Goal: Transaction & Acquisition: Obtain resource

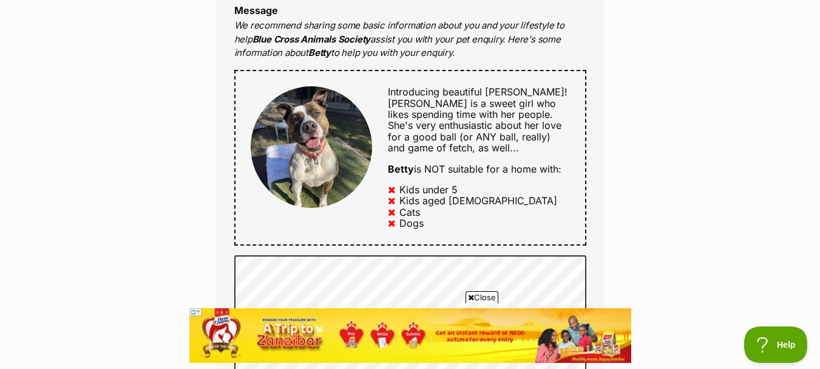
scroll to position [641, 0]
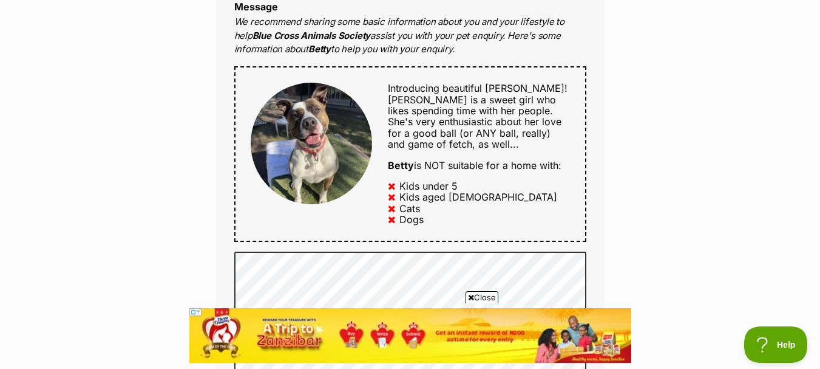
drag, startPoint x: 828, startPoint y: 38, endPoint x: 829, endPoint y: 135, distance: 96.5
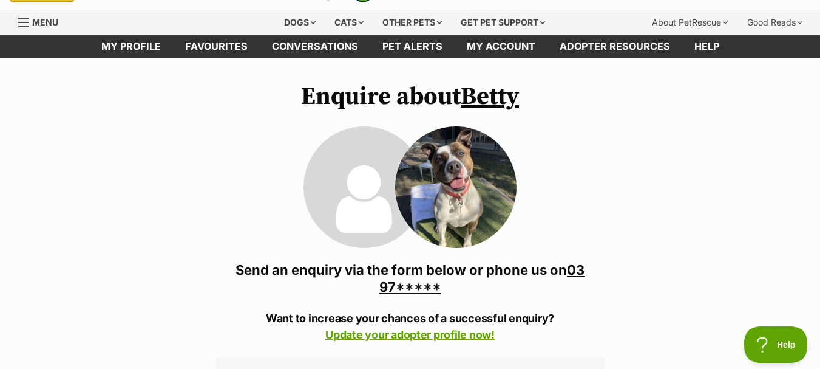
scroll to position [0, 0]
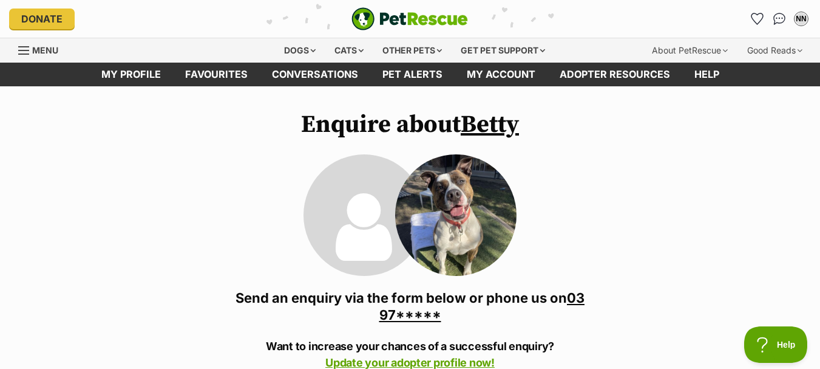
click at [419, 15] on img "PetRescue" at bounding box center [410, 18] width 117 height 23
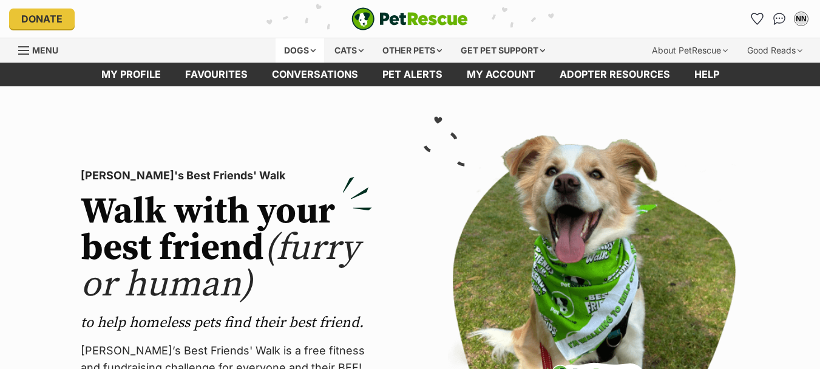
click at [290, 52] on div "Dogs" at bounding box center [300, 50] width 49 height 24
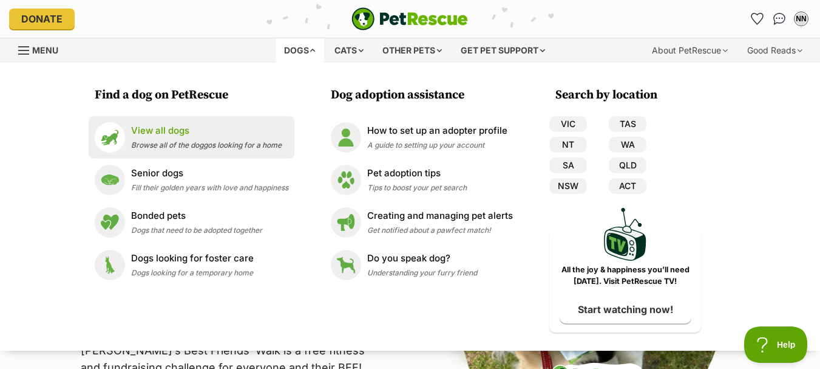
click at [219, 141] on span "Browse all of the doggos looking for a home" at bounding box center [206, 144] width 151 height 9
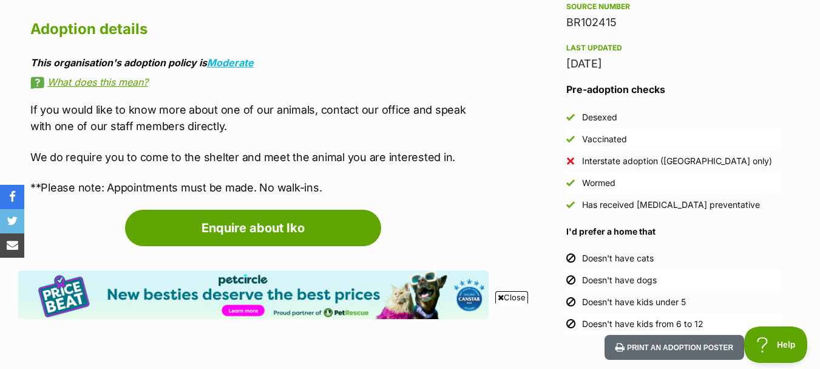
scroll to position [1032, 0]
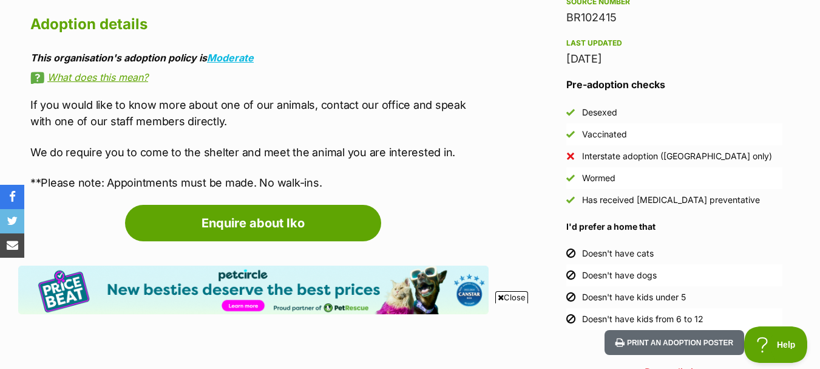
drag, startPoint x: 823, startPoint y: 55, endPoint x: 829, endPoint y: 198, distance: 143.4
click at [820, 198] on html "Skip to main content Log in to favourite this pet Log in Or sign up Search PetR…" at bounding box center [410, 357] width 820 height 2779
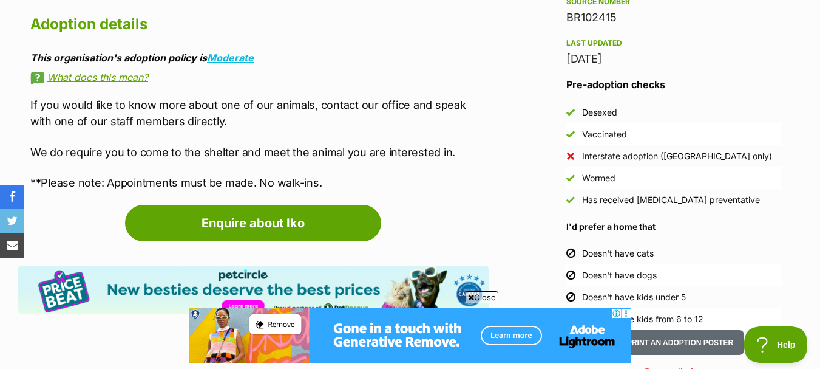
scroll to position [0, 0]
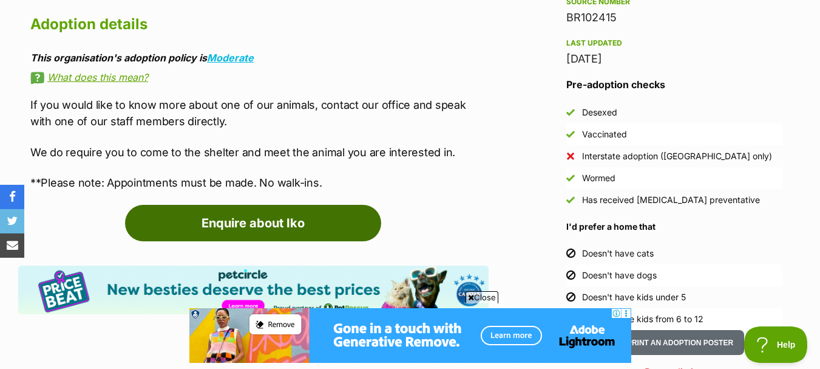
click at [321, 241] on link "Enquire about Iko" at bounding box center [253, 223] width 256 height 36
